Goal: Complete application form

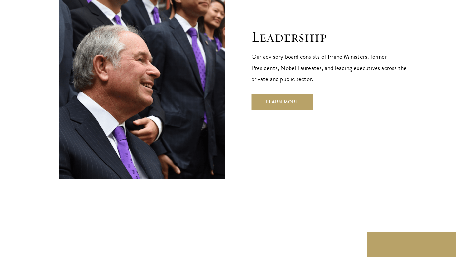
scroll to position [2379, 0]
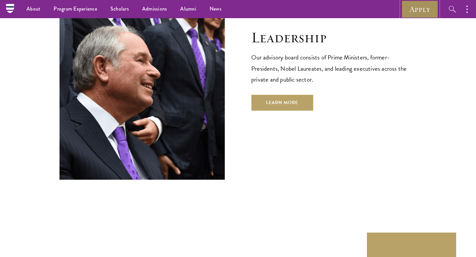
click at [420, 3] on link "Apply" at bounding box center [419, 9] width 37 height 18
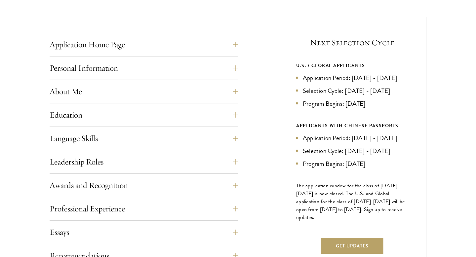
scroll to position [251, 0]
drag, startPoint x: 300, startPoint y: 78, endPoint x: 319, endPoint y: 88, distance: 21.1
click at [319, 82] on li "Application Period: Apr 2026 - Sep 2026" at bounding box center [352, 77] width 112 height 10
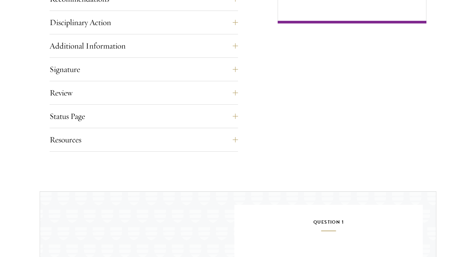
scroll to position [510, 0]
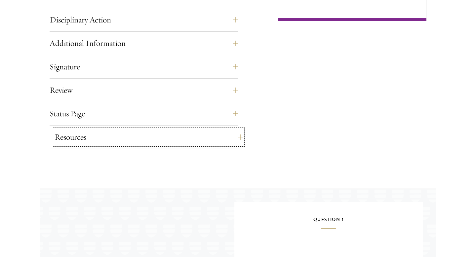
click at [233, 141] on button "Resources" at bounding box center [149, 137] width 188 height 16
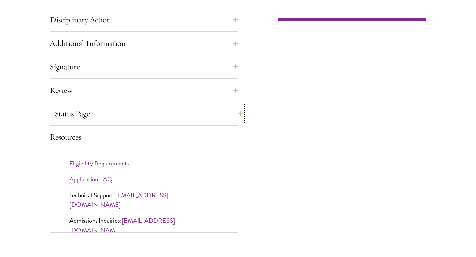
click at [224, 113] on button "Status Page" at bounding box center [149, 114] width 188 height 16
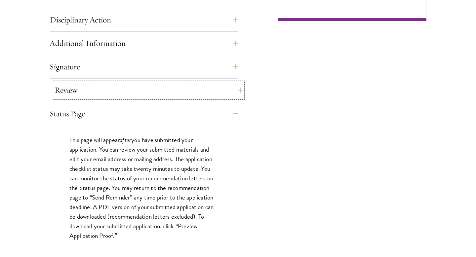
click at [223, 94] on button "Review" at bounding box center [149, 90] width 188 height 16
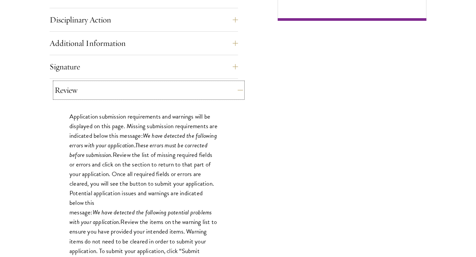
click at [227, 89] on button "Review" at bounding box center [149, 90] width 188 height 16
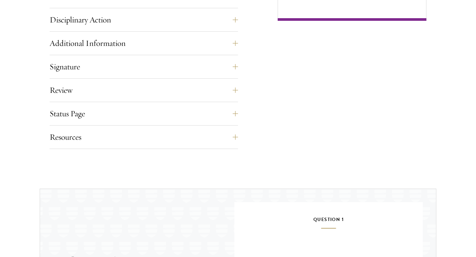
click at [222, 113] on button "Status Page" at bounding box center [149, 114] width 188 height 16
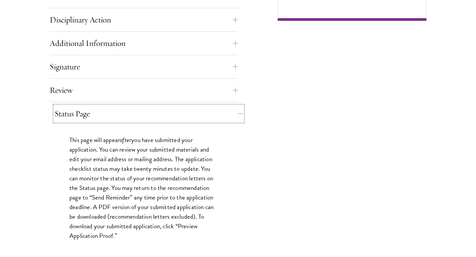
click at [222, 113] on button "Status Page" at bounding box center [149, 114] width 188 height 16
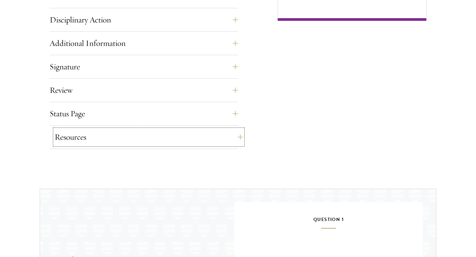
click at [223, 144] on button "Resources" at bounding box center [149, 137] width 188 height 16
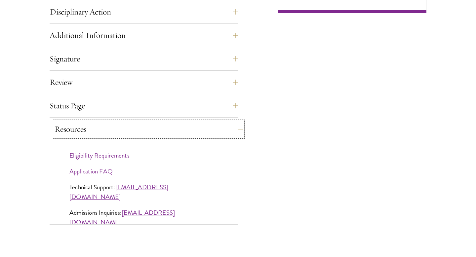
scroll to position [517, 0]
